Goal: Task Accomplishment & Management: Use online tool/utility

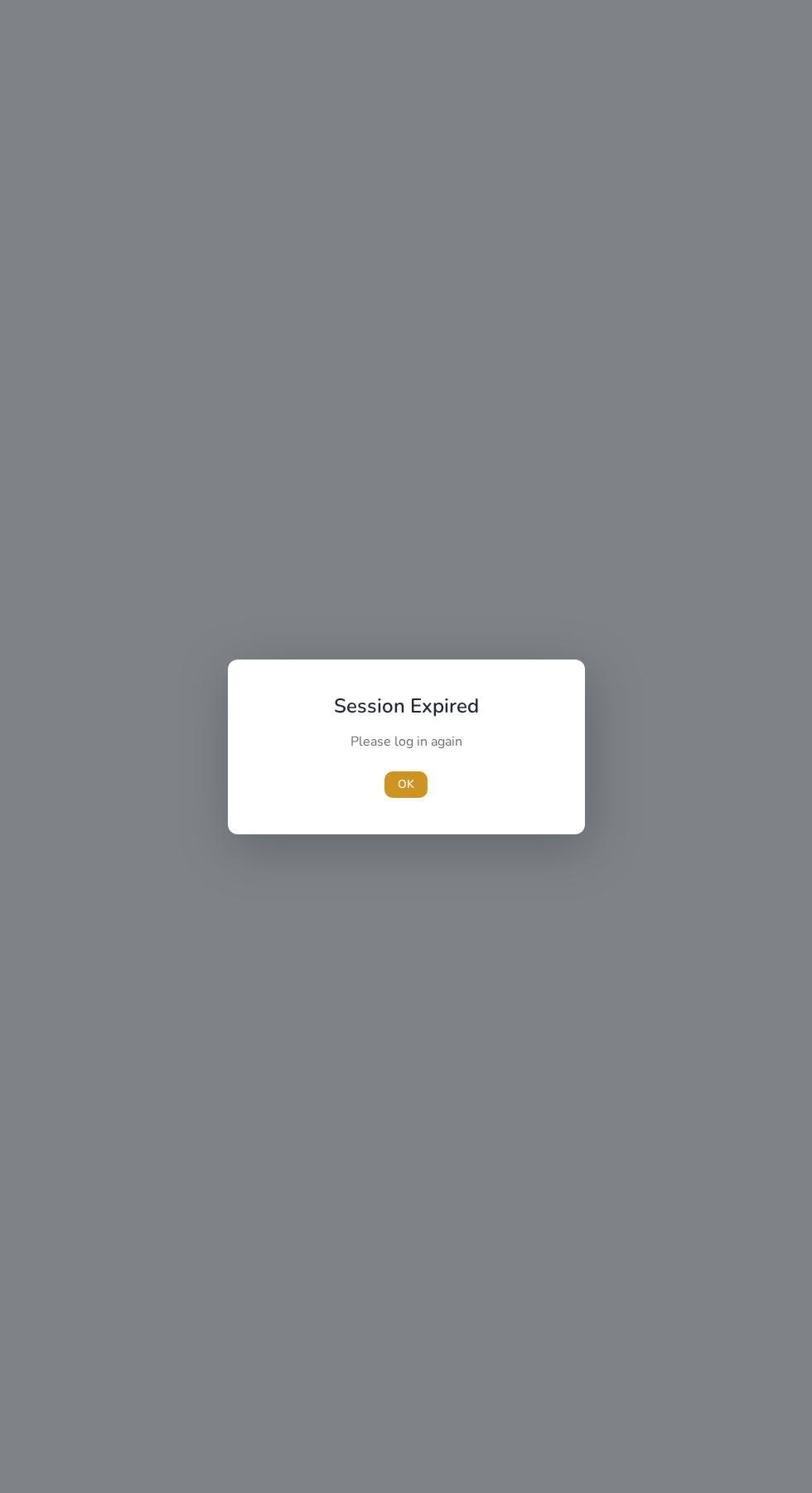
click at [420, 780] on span "button" at bounding box center [406, 784] width 43 height 40
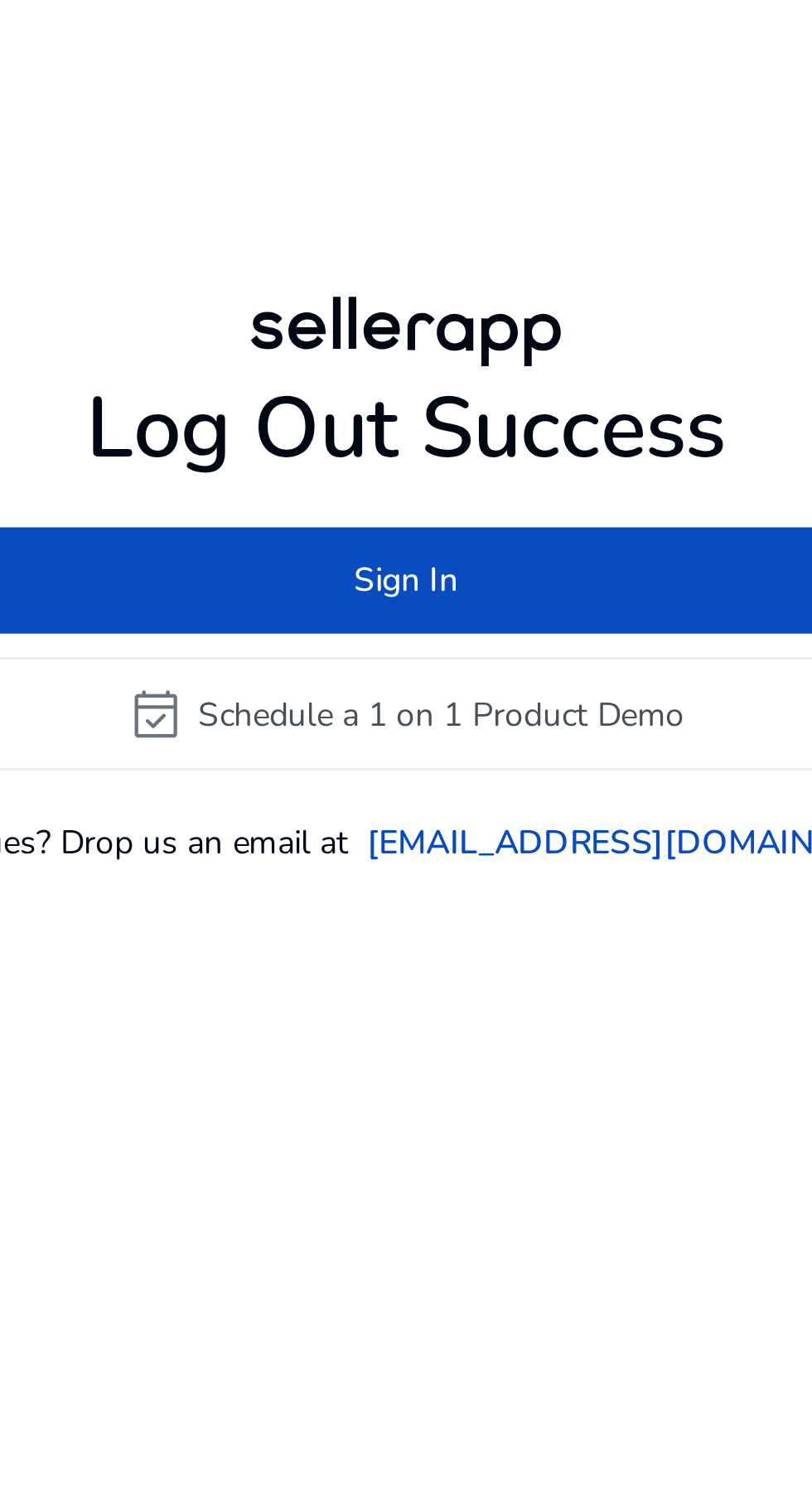
click at [436, 746] on span at bounding box center [406, 725] width 394 height 40
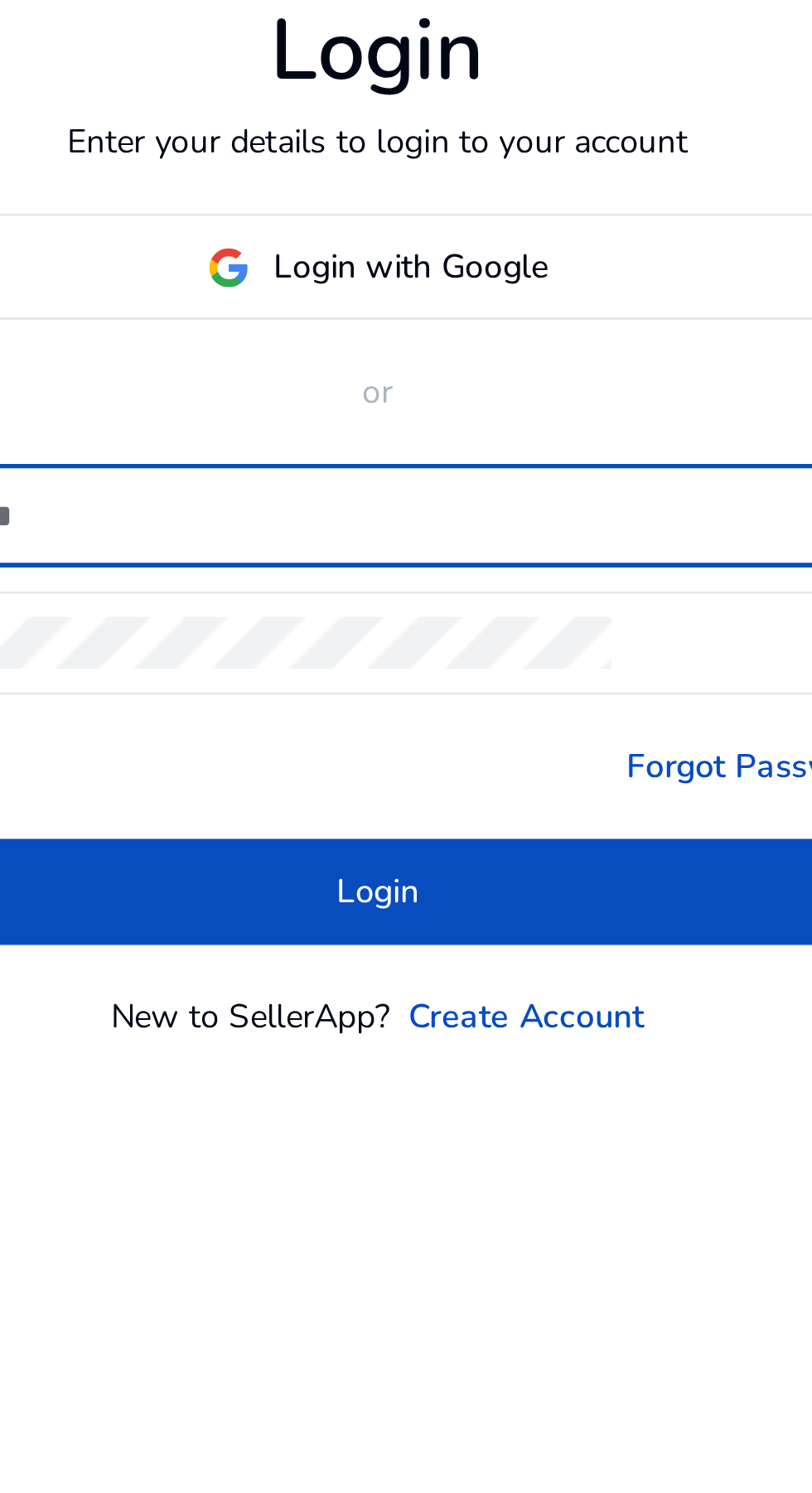
click at [459, 764] on mat-form-field "mail" at bounding box center [406, 746] width 367 height 36
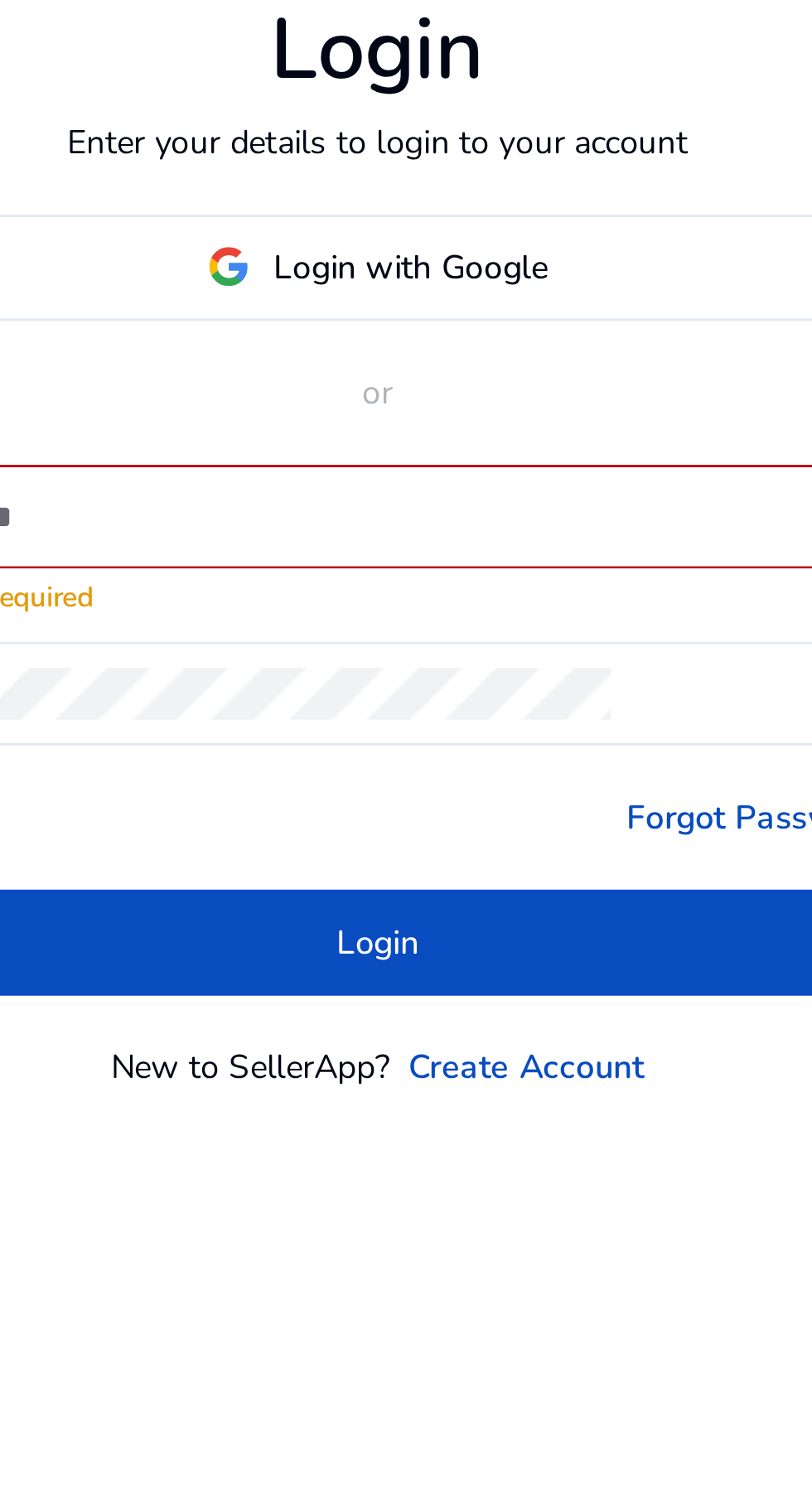
click at [466, 747] on input at bounding box center [416, 738] width 321 height 19
type input "**********"
click button "Login" at bounding box center [406, 888] width 367 height 37
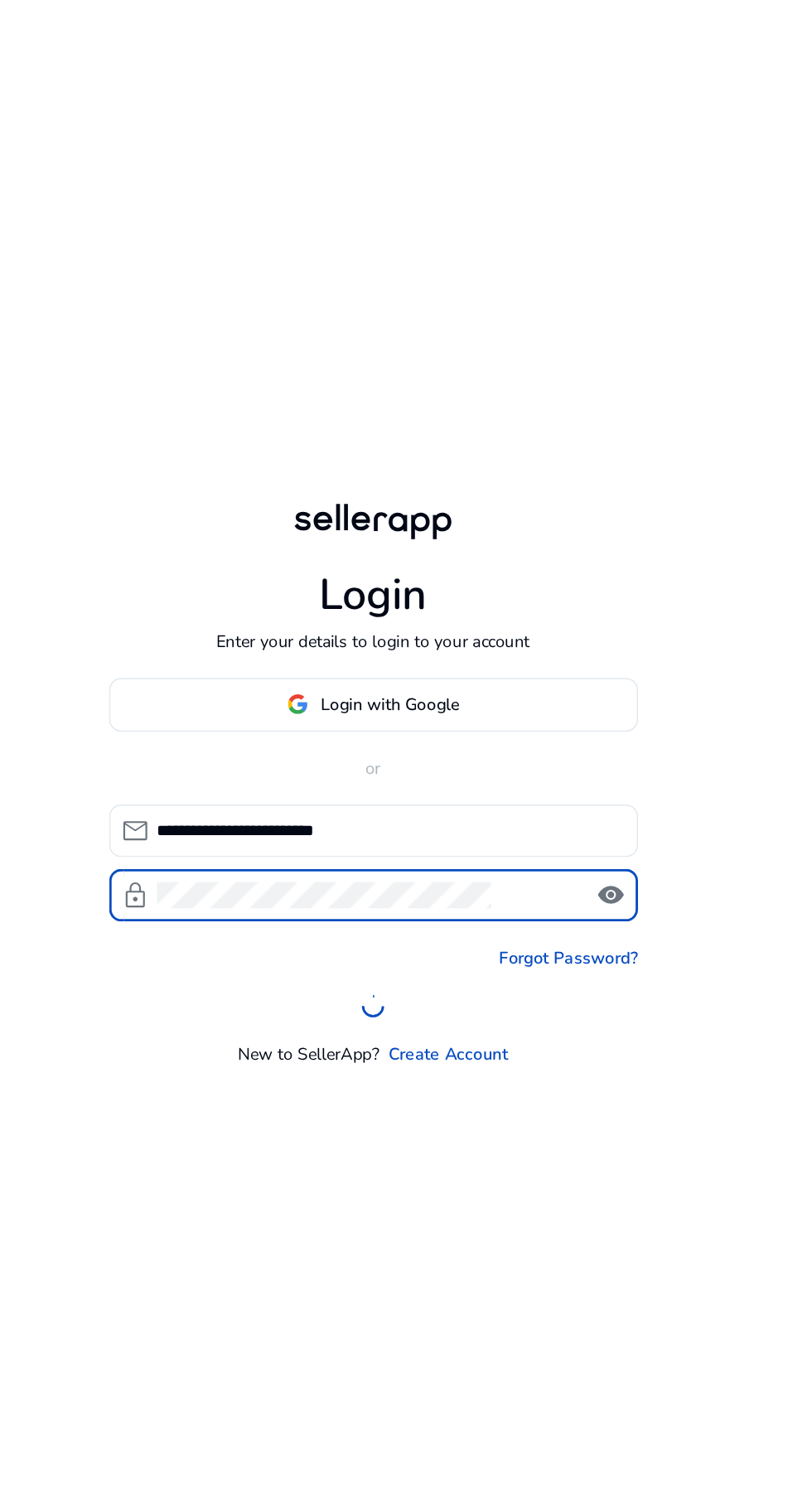
scroll to position [8, 0]
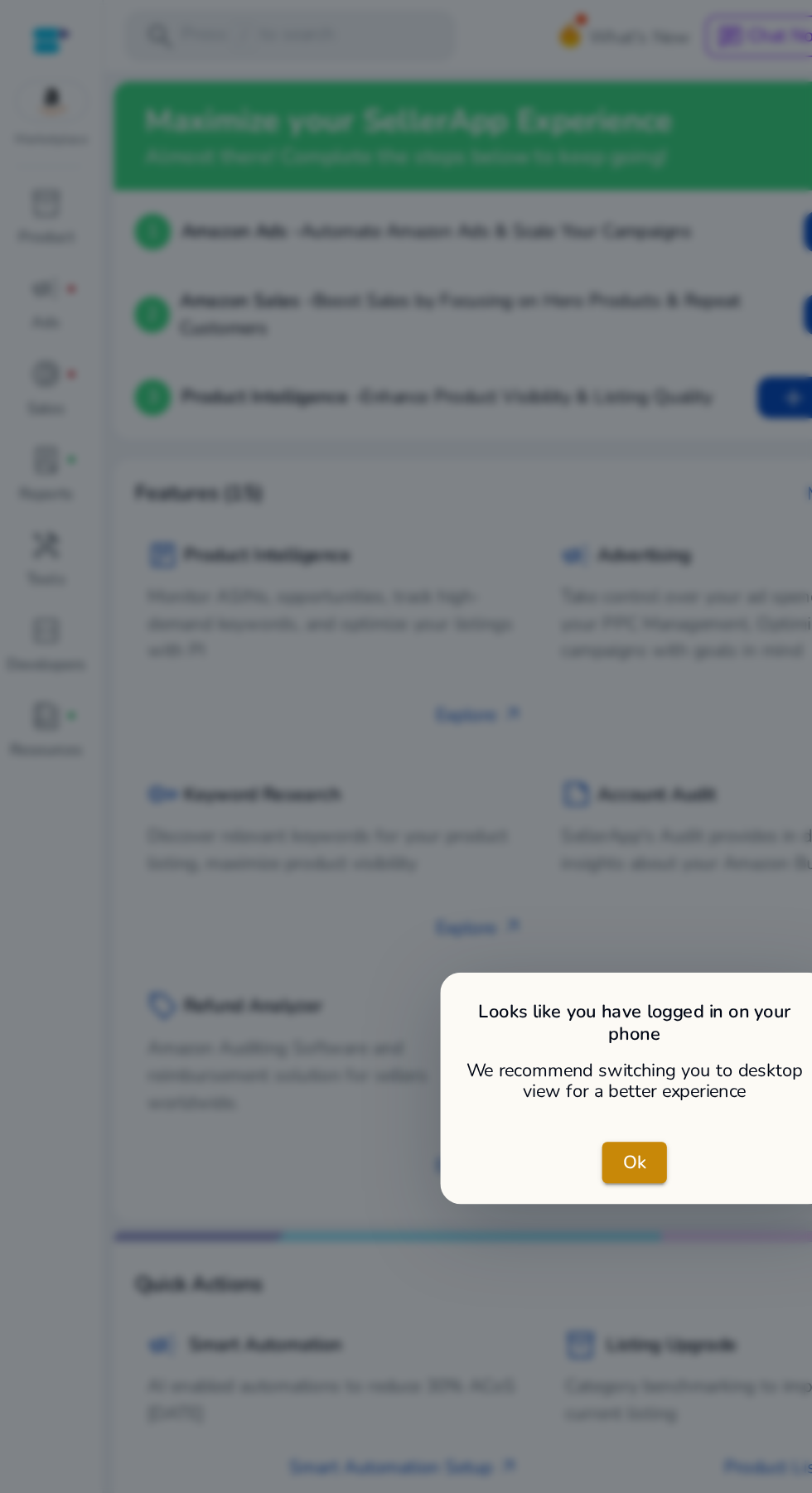
click at [221, 536] on div at bounding box center [406, 746] width 812 height 1493
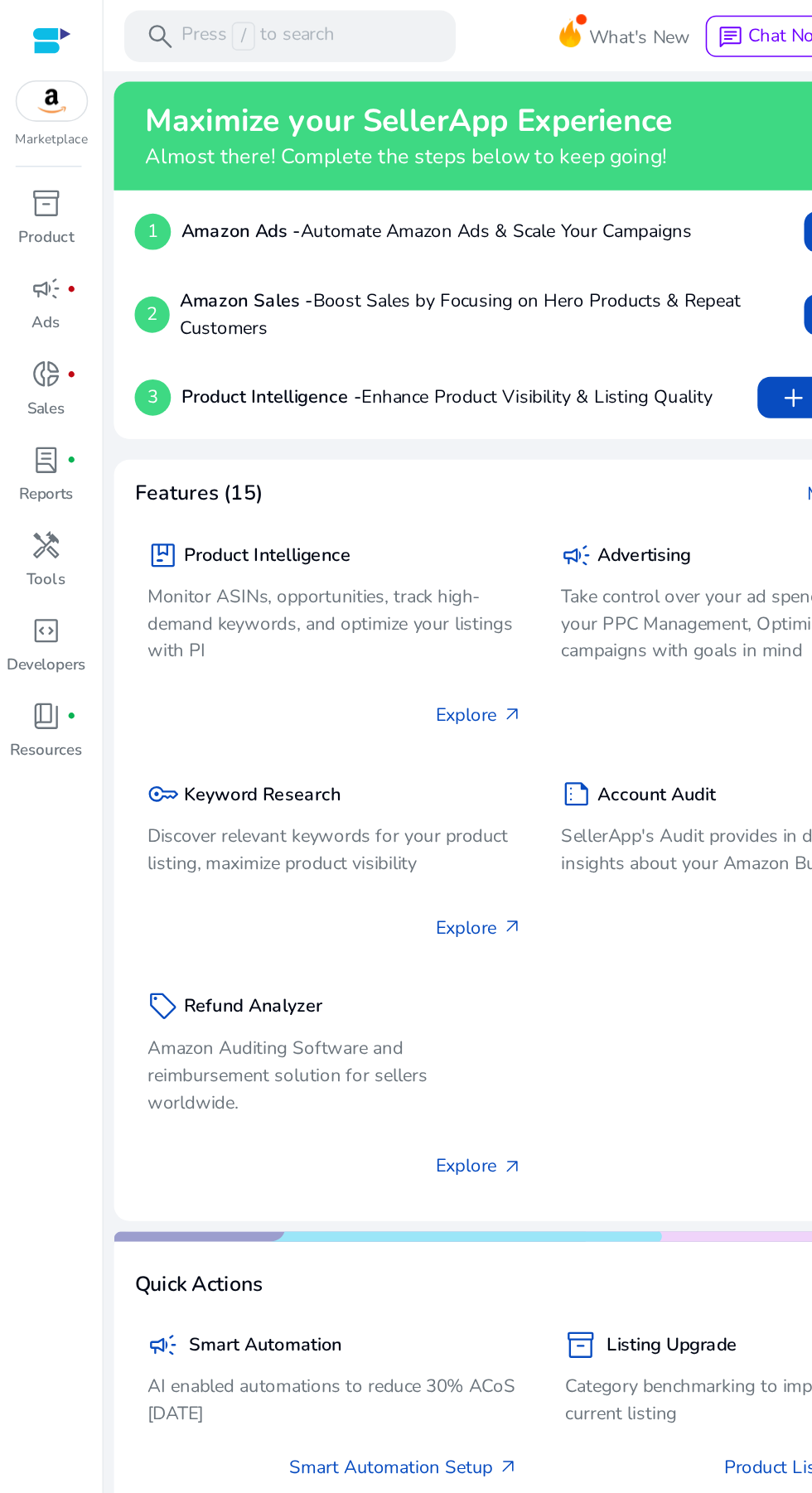
click at [197, 547] on p "Discover relevant keywords for your product listing, maximize product visibility" at bounding box center [214, 543] width 240 height 35
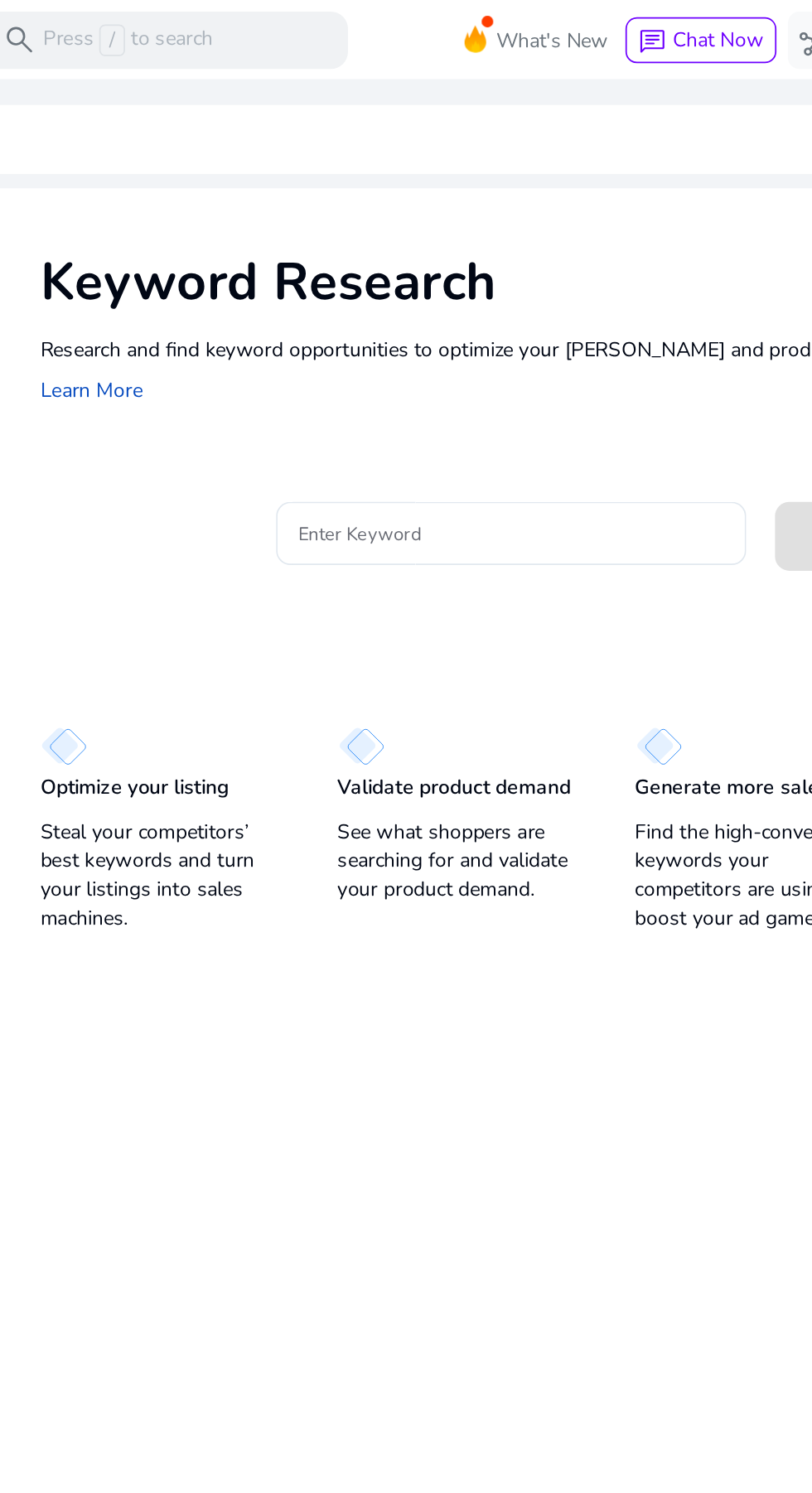
click at [401, 315] on input "Enter Keyword" at bounding box center [385, 307] width 244 height 19
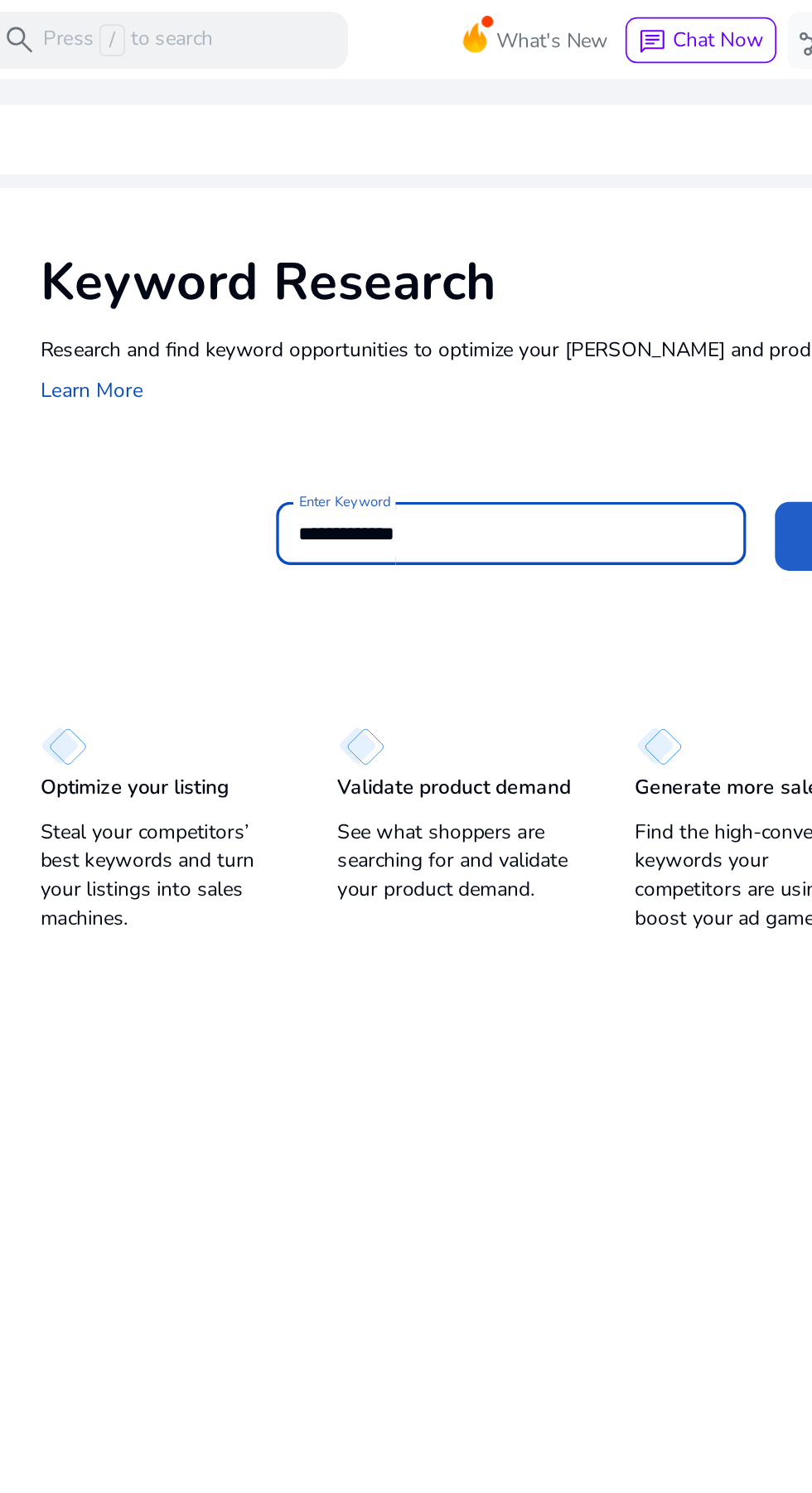
type input "**********"
click at [544, 308] on span at bounding box center [617, 308] width 159 height 40
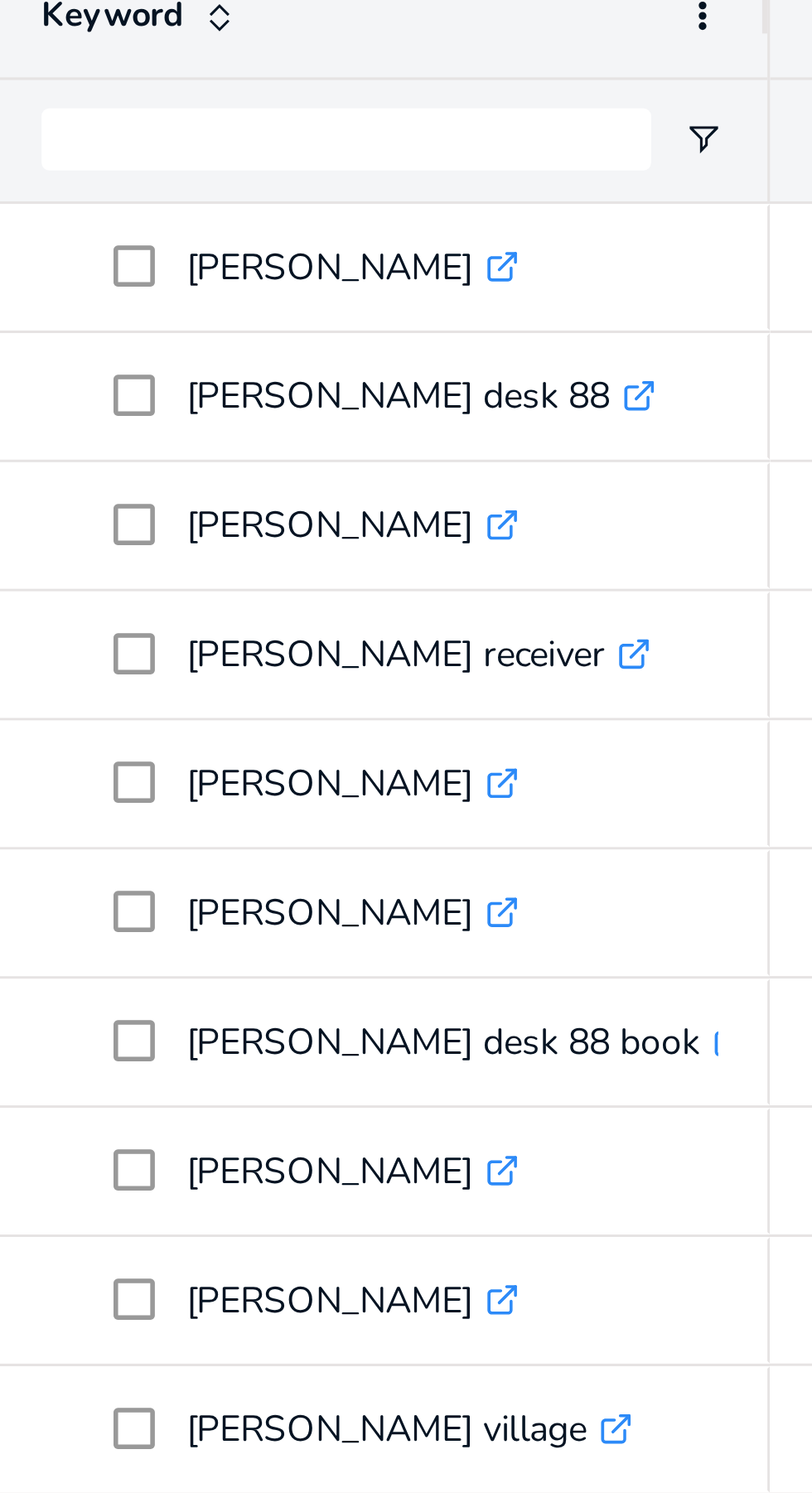
scroll to position [411, 0]
